Goal: Task Accomplishment & Management: Use online tool/utility

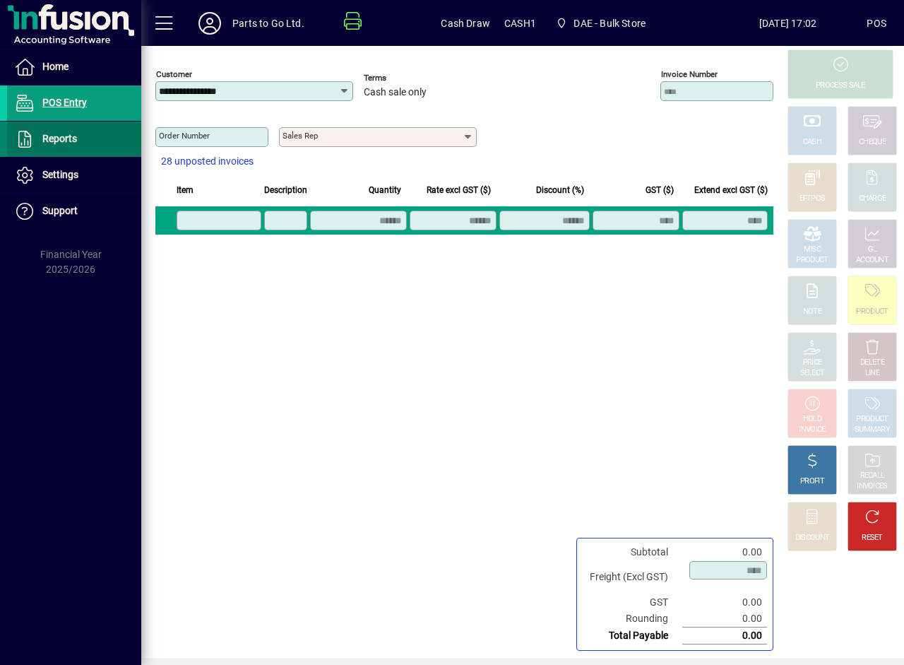
click at [76, 136] on span "Reports" at bounding box center [59, 138] width 35 height 11
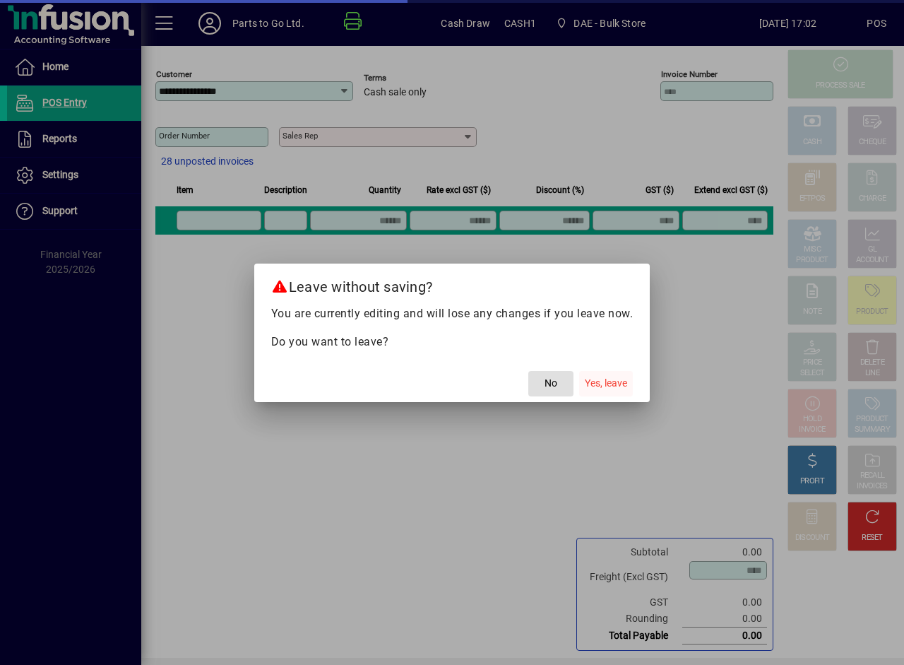
click at [590, 384] on span "Yes, leave" at bounding box center [606, 383] width 42 height 15
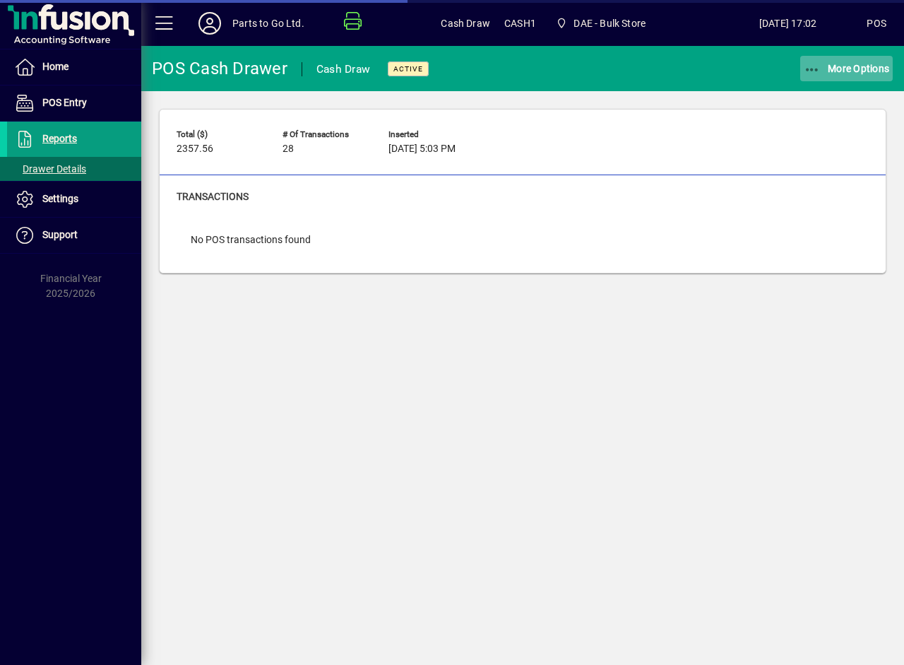
click at [838, 66] on span "More Options" at bounding box center [847, 68] width 86 height 11
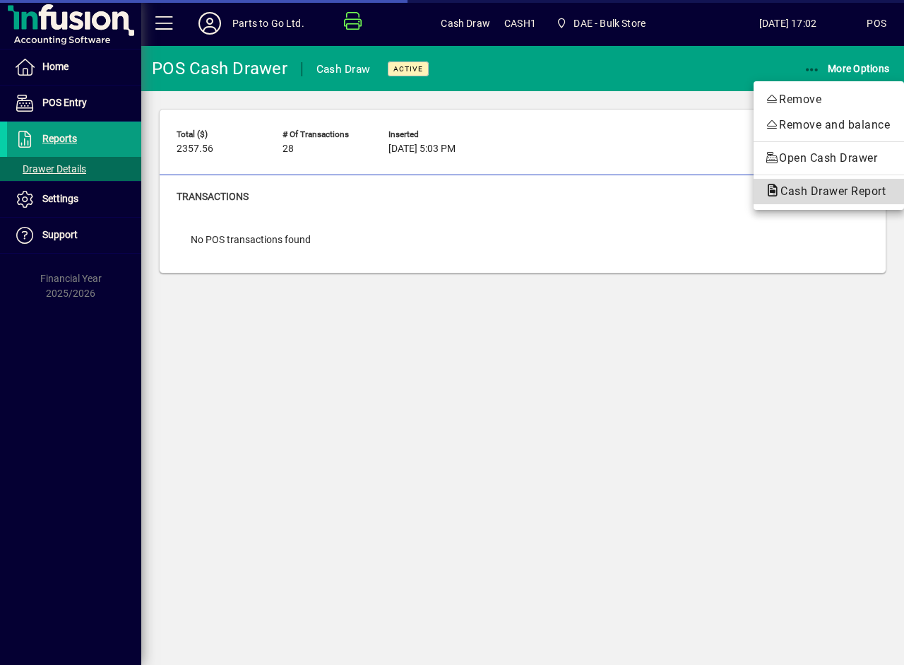
click at [830, 189] on span "Cash Drawer Report" at bounding box center [829, 190] width 128 height 13
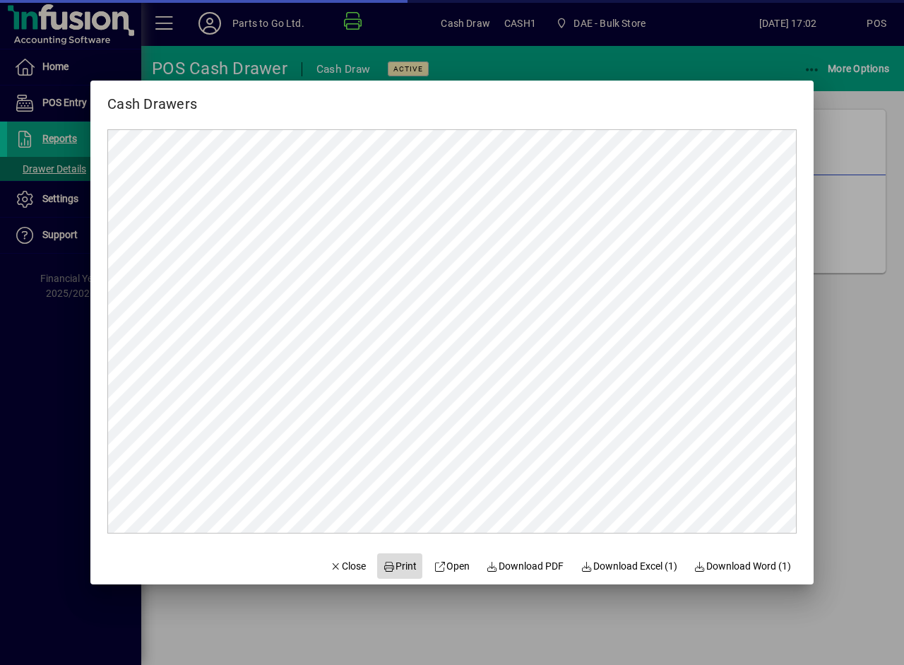
click at [395, 564] on span "Print" at bounding box center [400, 566] width 34 height 15
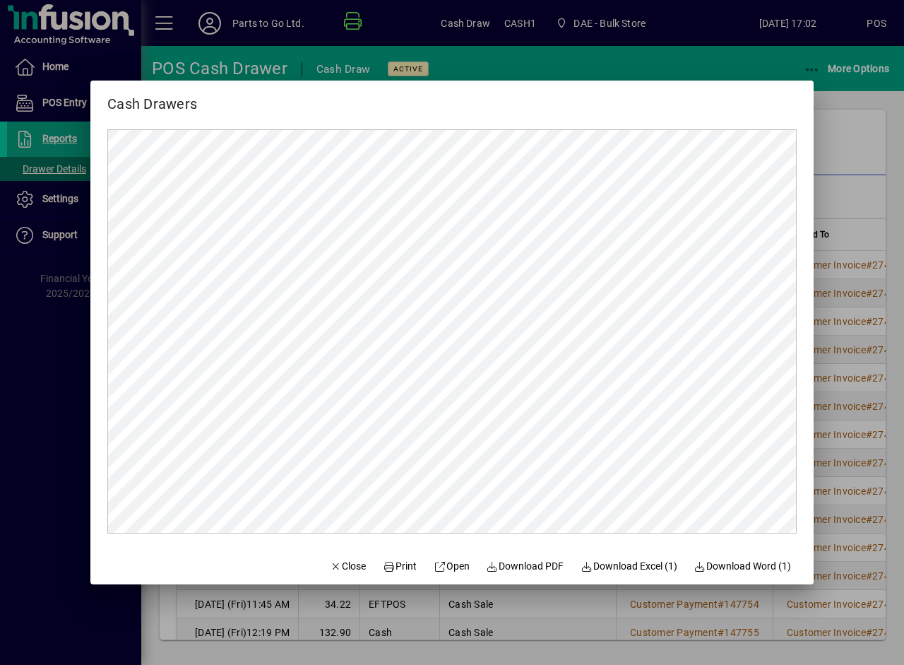
click at [848, 127] on div at bounding box center [452, 332] width 904 height 665
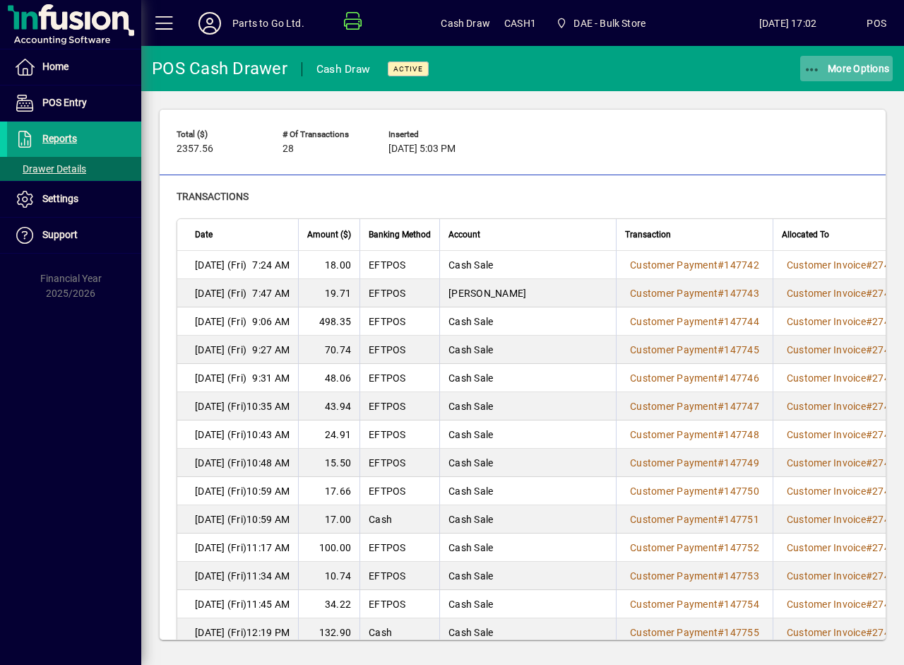
click at [859, 65] on span "More Options" at bounding box center [847, 68] width 86 height 11
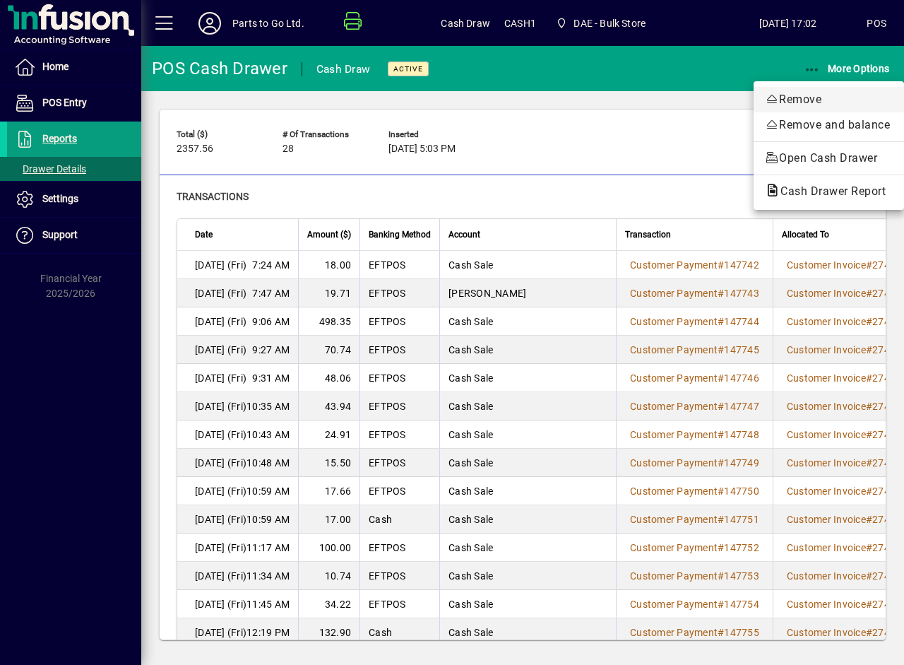
click at [793, 105] on span "Remove" at bounding box center [829, 99] width 128 height 17
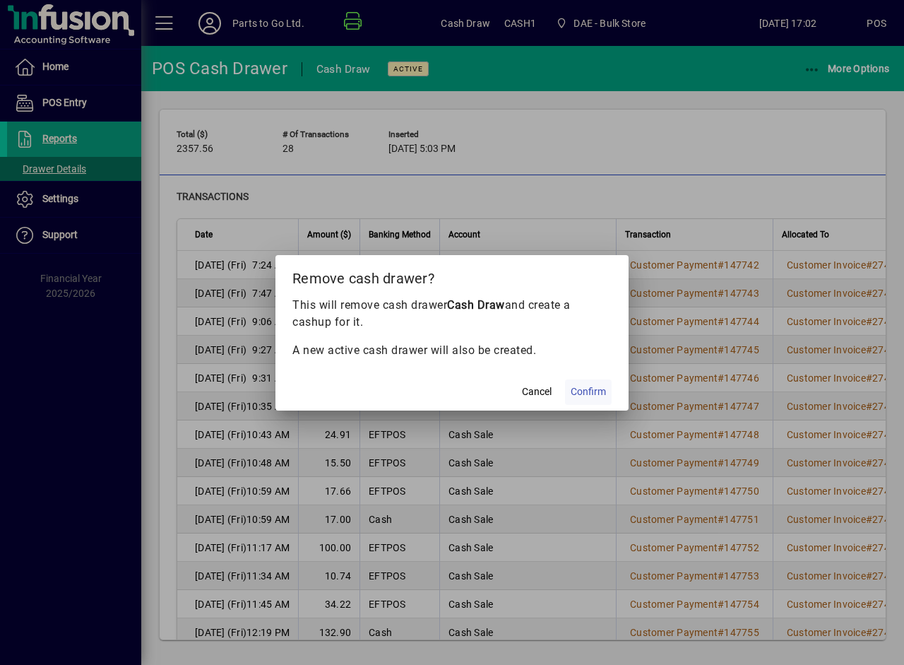
click at [588, 391] on span "Confirm" at bounding box center [588, 391] width 35 height 15
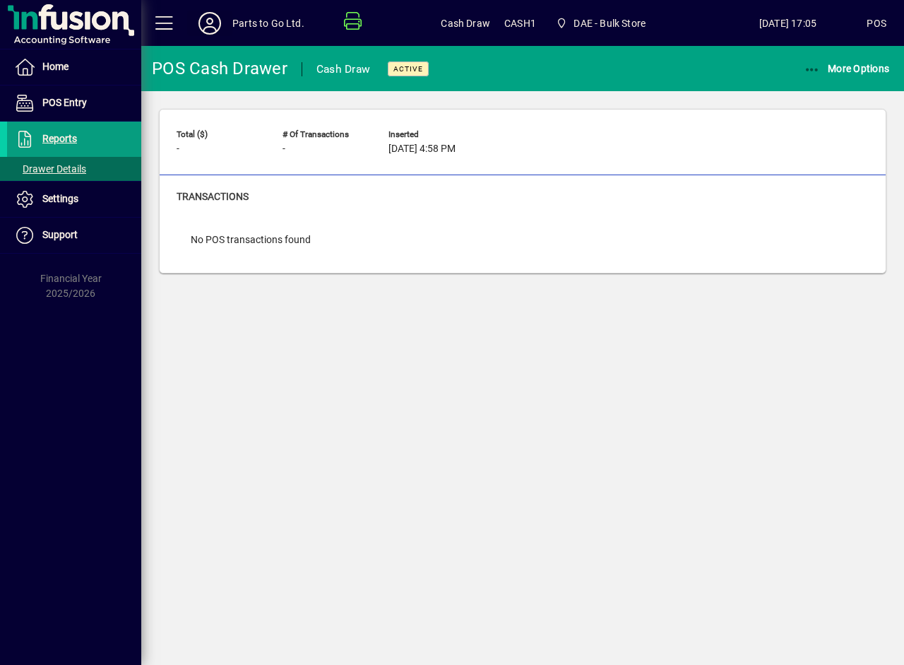
click at [211, 25] on icon at bounding box center [210, 23] width 28 height 23
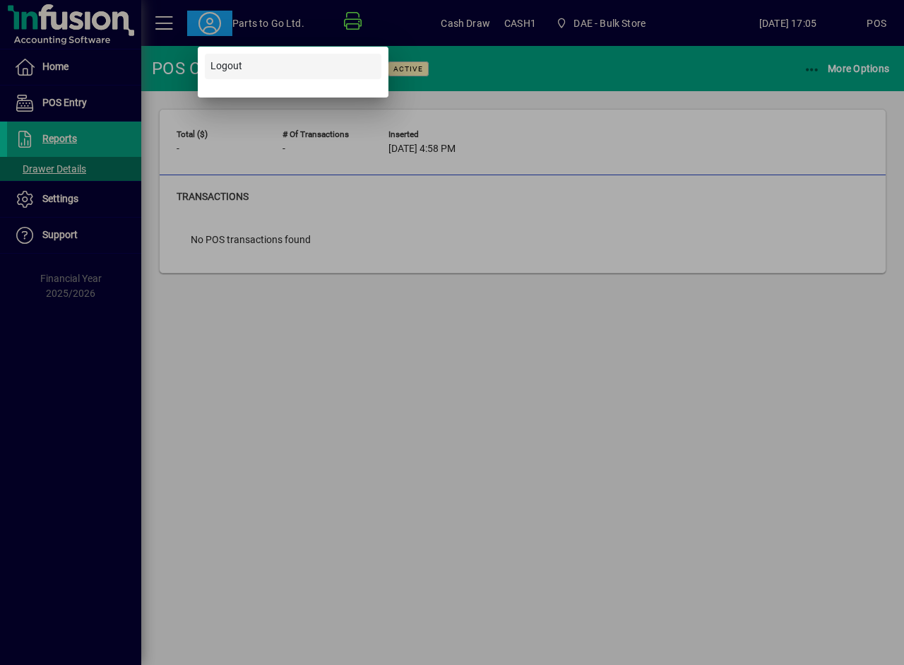
click at [226, 64] on span "Logout" at bounding box center [226, 66] width 32 height 15
